Goal: Navigation & Orientation: Go to known website

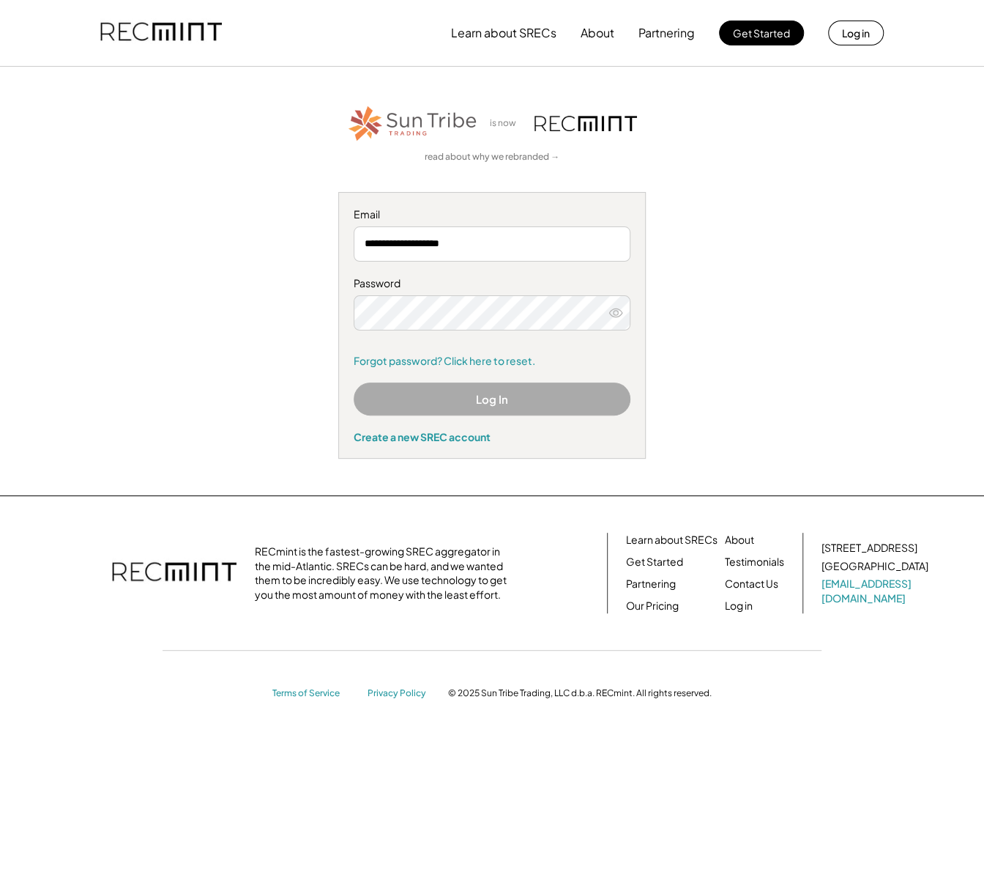
click at [495, 400] on button "Log In" at bounding box center [492, 398] width 277 height 33
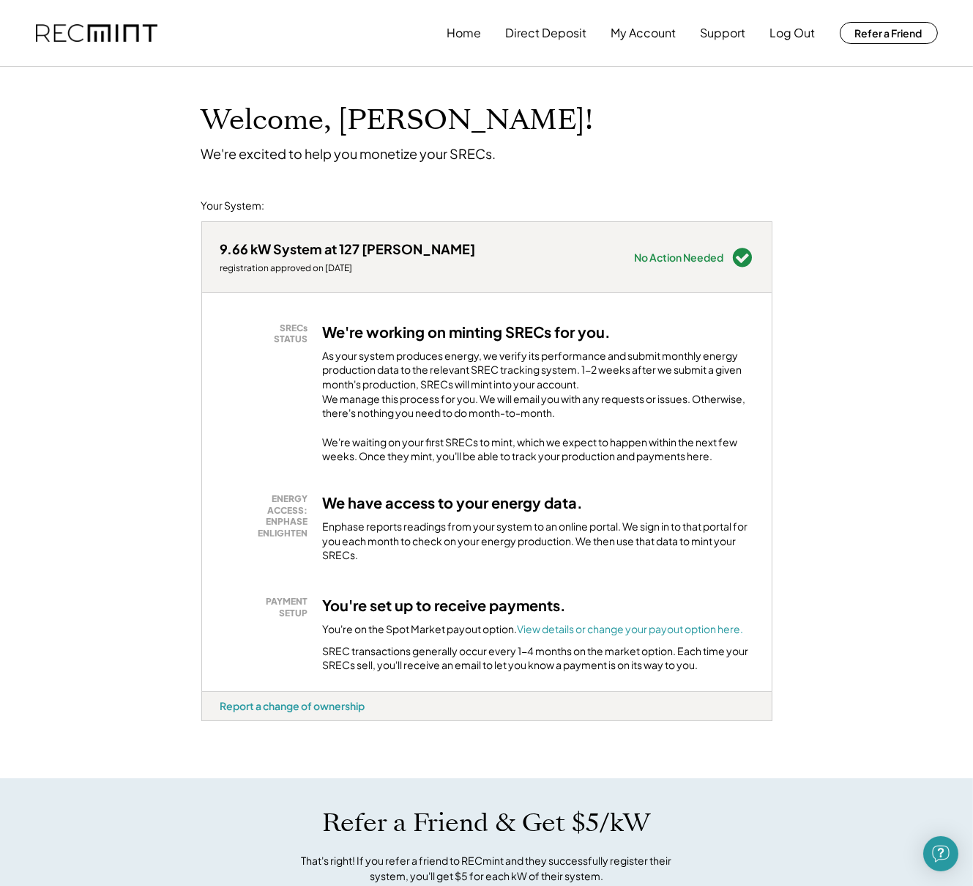
drag, startPoint x: 738, startPoint y: 4, endPoint x: 540, endPoint y: 93, distance: 217.7
click at [540, 93] on div "Welcome, [PERSON_NAME]! We're excited to help you monetize your SRECs." at bounding box center [487, 114] width 601 height 95
